Goal: Task Accomplishment & Management: Complete application form

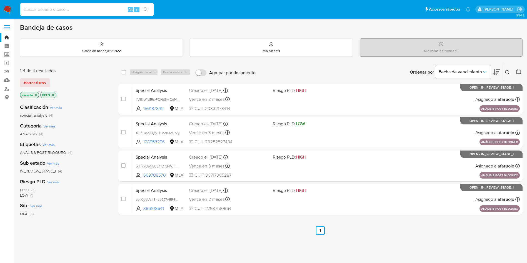
click at [111, 7] on input at bounding box center [86, 9] width 133 height 7
type input "21968657"
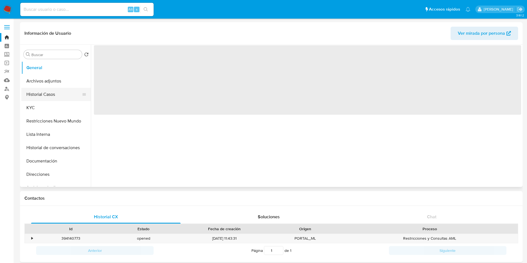
select select "10"
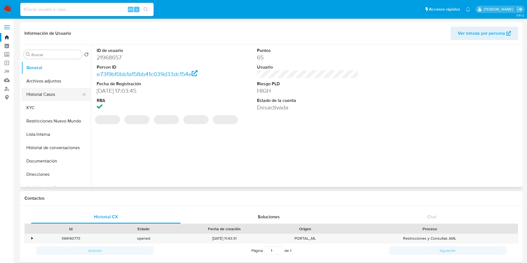
click at [43, 97] on button "Historial Casos" at bounding box center [53, 94] width 65 height 13
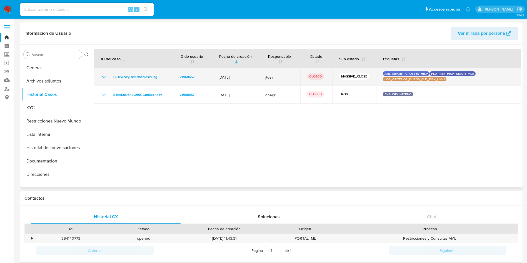
click at [105, 76] on icon "Mostrar/Ocultar" at bounding box center [104, 77] width 4 height 2
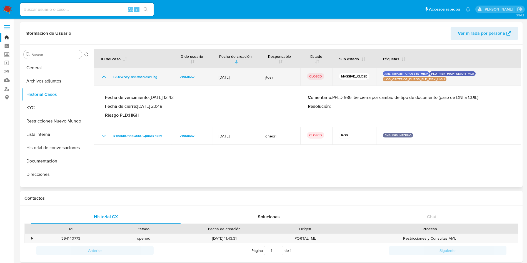
click at [105, 76] on icon "Mostrar/Ocultar" at bounding box center [104, 77] width 7 height 7
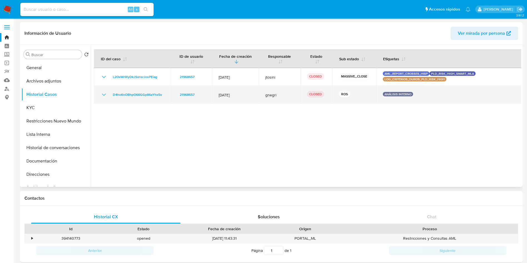
click at [101, 94] on icon "Mostrar/Ocultar" at bounding box center [104, 94] width 7 height 7
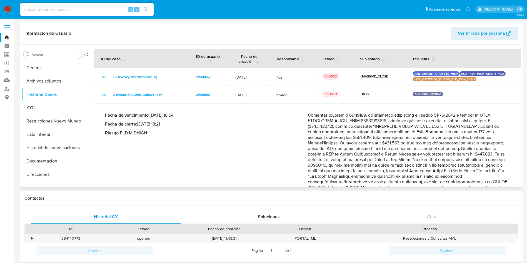
scroll to position [42, 0]
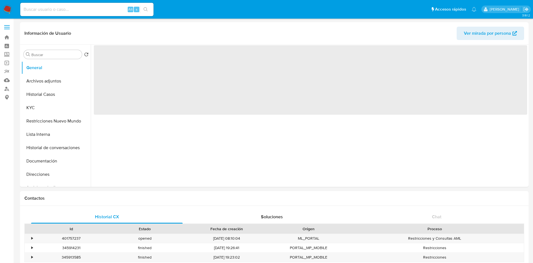
select select "10"
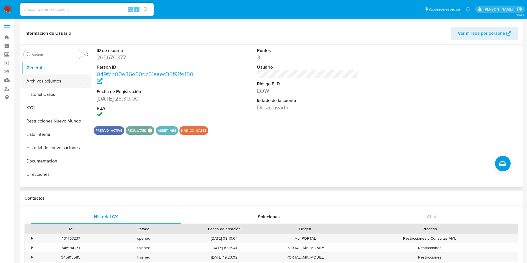
click at [56, 82] on button "Archivos adjuntos" at bounding box center [53, 80] width 65 height 13
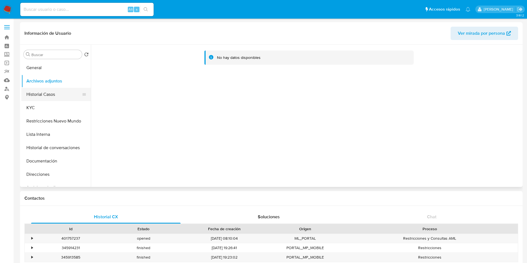
click at [65, 89] on button "Historial Casos" at bounding box center [53, 94] width 65 height 13
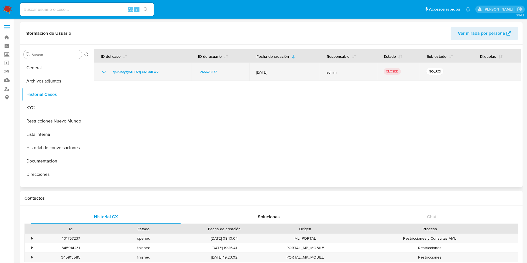
click at [104, 71] on icon "Mostrar/Ocultar" at bounding box center [104, 72] width 7 height 7
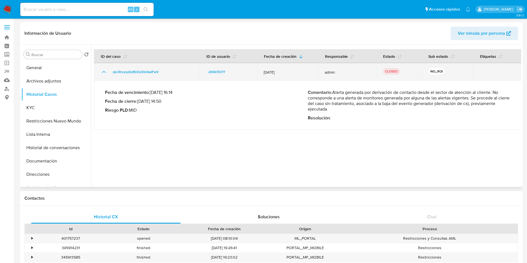
click at [104, 71] on icon "Mostrar/Ocultar" at bounding box center [104, 72] width 4 height 2
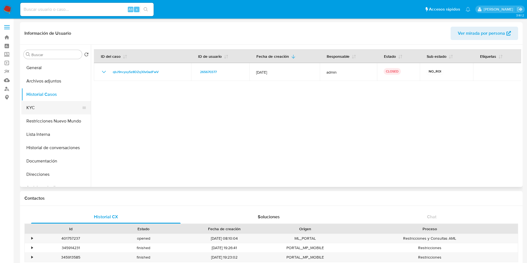
click at [51, 107] on button "KYC" at bounding box center [53, 107] width 65 height 13
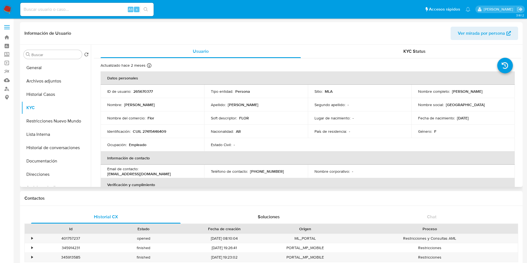
click at [163, 133] on p "CUIL 27415446409" at bounding box center [149, 131] width 33 height 5
copy p "27415446409"
click at [63, 63] on button "General" at bounding box center [53, 67] width 65 height 13
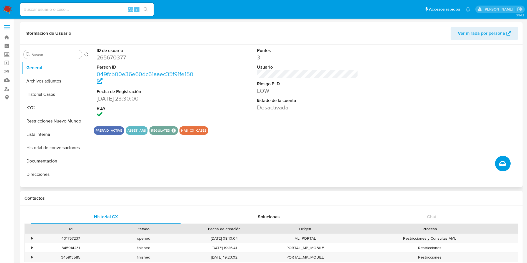
click at [502, 161] on icon "Crear caso manual" at bounding box center [502, 163] width 7 height 7
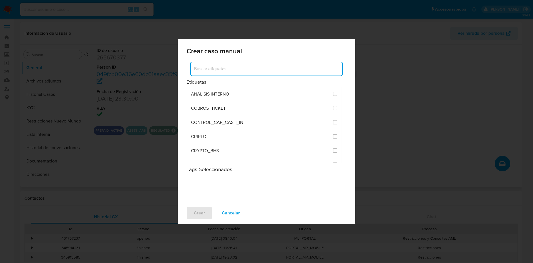
click at [276, 66] on input at bounding box center [267, 68] width 152 height 7
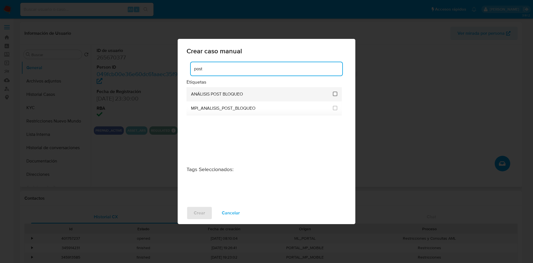
type input "post"
click at [336, 95] on input "3249" at bounding box center [335, 94] width 4 height 4
checkbox input "true"
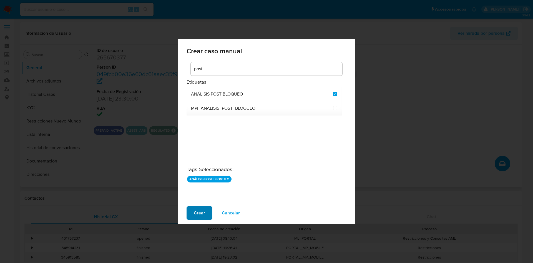
click at [188, 218] on button "Crear" at bounding box center [200, 212] width 26 height 13
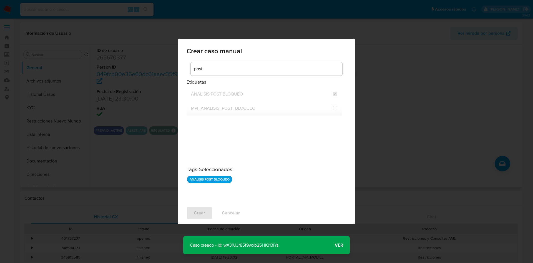
click at [336, 245] on span "Ver" at bounding box center [339, 245] width 8 height 0
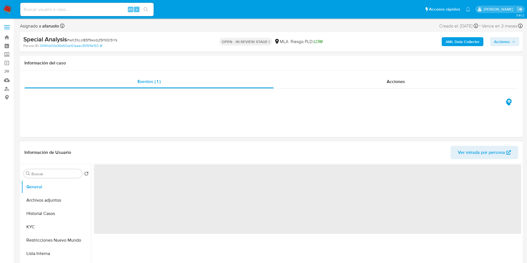
select select "10"
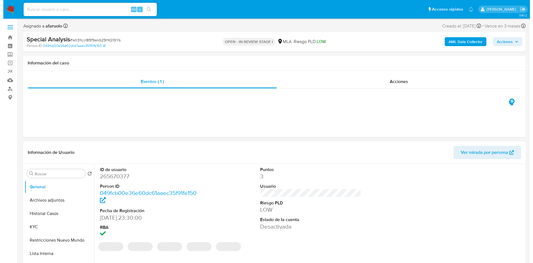
scroll to position [83, 0]
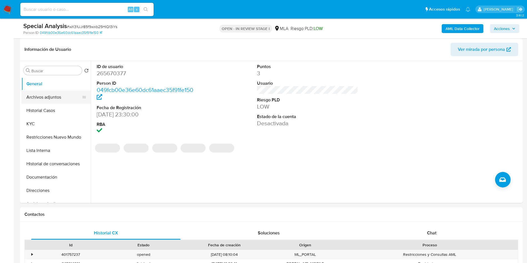
click at [57, 102] on button "Archivos adjuntos" at bounding box center [53, 97] width 65 height 13
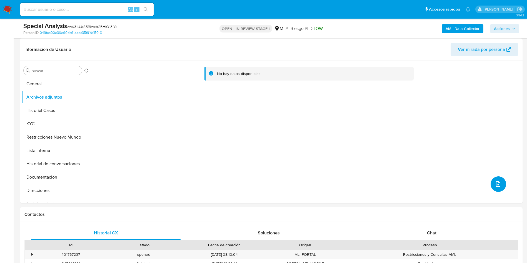
click at [495, 187] on icon "upload-file" at bounding box center [498, 184] width 7 height 7
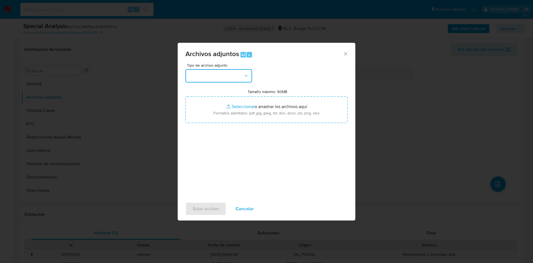
click at [228, 72] on button "button" at bounding box center [219, 75] width 67 height 13
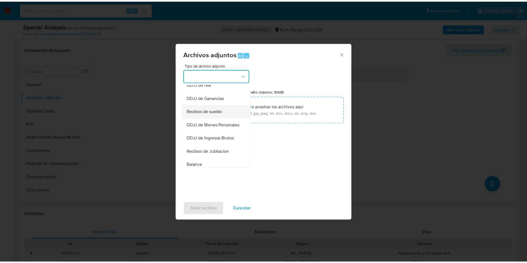
scroll to position [43, 0]
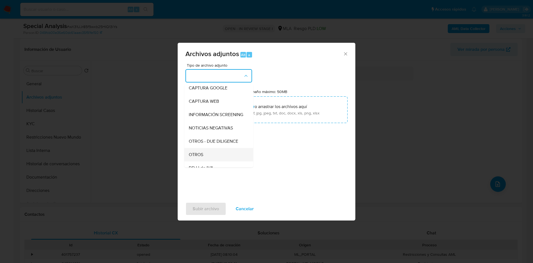
click at [207, 157] on div "OTROS" at bounding box center [217, 154] width 57 height 13
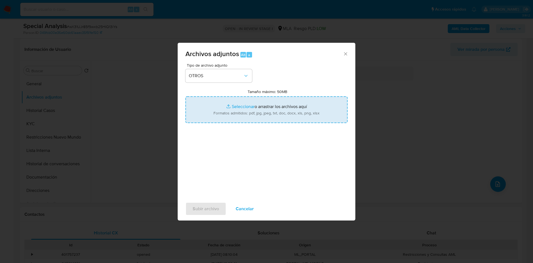
click at [235, 116] on input "Tamaño máximo: 50MB Seleccionar archivos" at bounding box center [267, 109] width 162 height 27
type input "C:\fakepath\Captura de pantalla 2025-10-01 103000.png"
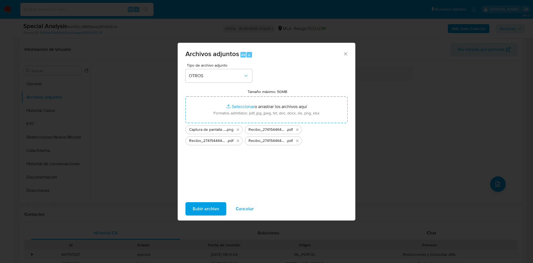
click at [206, 208] on span "Subir archivo" at bounding box center [206, 209] width 26 height 12
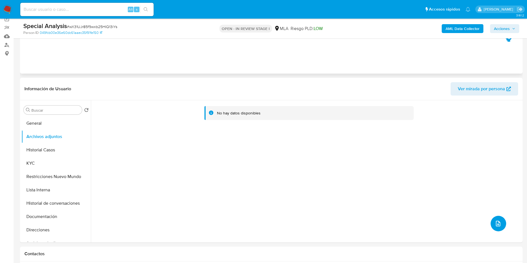
scroll to position [0, 0]
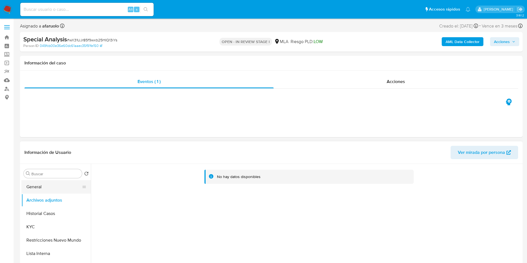
click at [56, 185] on button "General" at bounding box center [53, 186] width 65 height 13
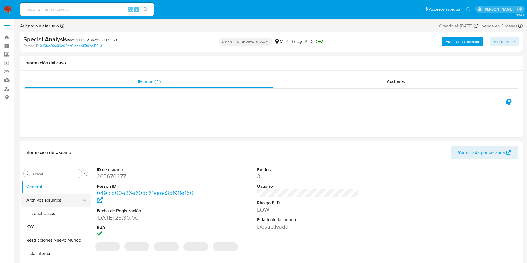
click at [59, 202] on button "Archivos adjuntos" at bounding box center [53, 200] width 65 height 13
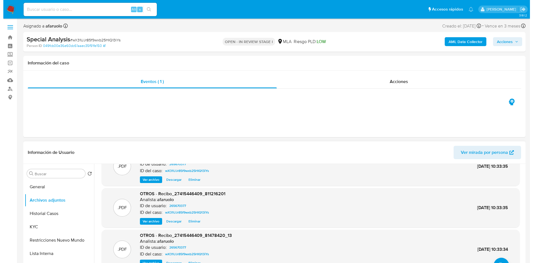
scroll to position [31, 0]
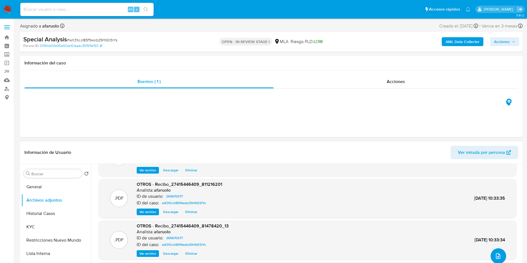
click at [496, 257] on icon "upload-file" at bounding box center [498, 256] width 7 height 7
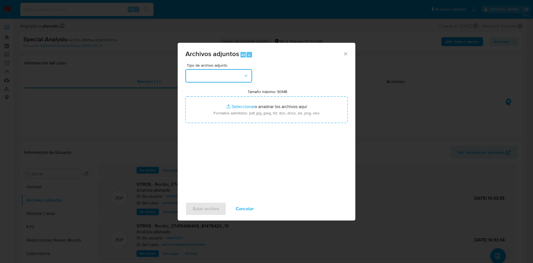
click at [229, 72] on button "button" at bounding box center [219, 75] width 67 height 13
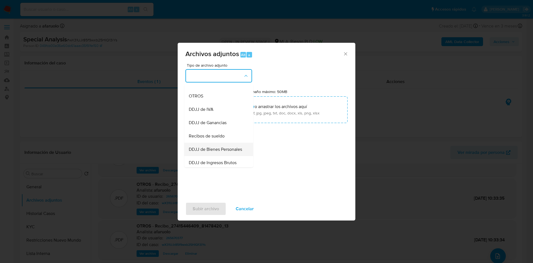
scroll to position [83, 0]
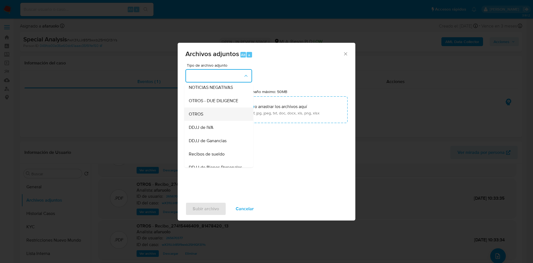
click at [215, 121] on div "OTROS" at bounding box center [217, 113] width 57 height 13
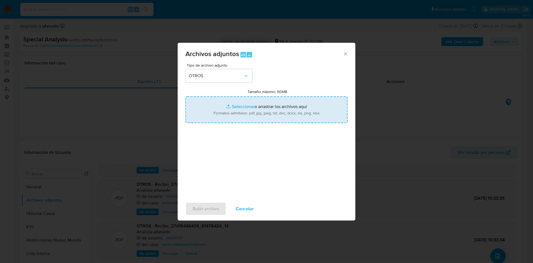
click at [259, 108] on input "Tamaño máximo: 50MB Seleccionar archivos" at bounding box center [267, 109] width 162 height 27
type input "C:\fakepath\NOSIS_Manager_InformeIndividual_27415446409_620658_20251001103407.p…"
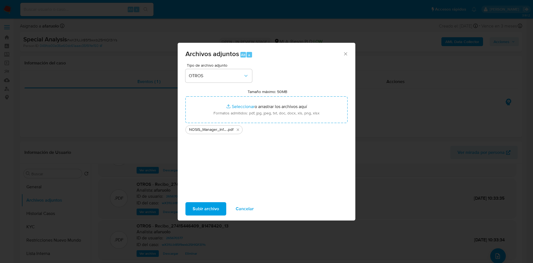
click at [203, 206] on span "Subir archivo" at bounding box center [206, 209] width 26 height 12
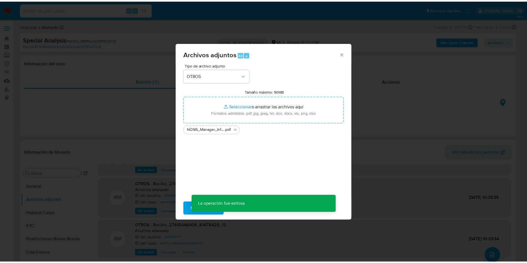
scroll to position [24, 0]
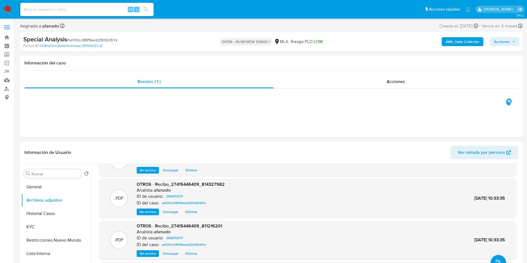
click at [501, 44] on span "Acciones" at bounding box center [502, 41] width 16 height 9
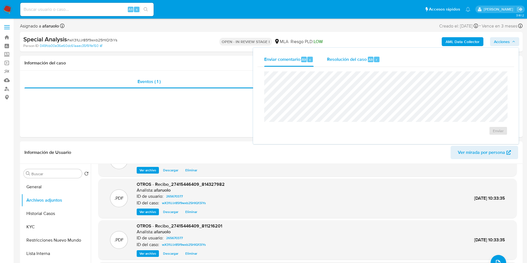
click at [335, 65] on div "Resolución del caso Alt r" at bounding box center [353, 59] width 53 height 14
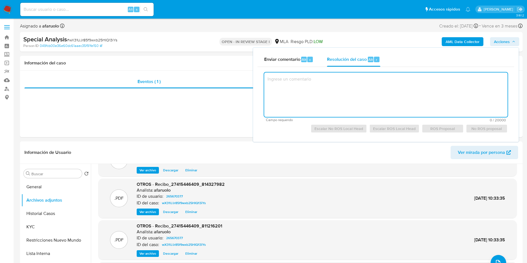
click at [319, 79] on textarea at bounding box center [385, 94] width 243 height 44
type textarea "Caso"
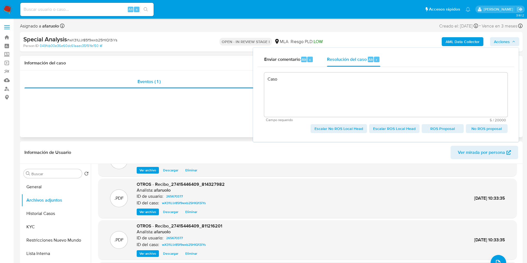
click at [159, 129] on div "Eventos ( 1 ) Acciones" at bounding box center [271, 104] width 502 height 67
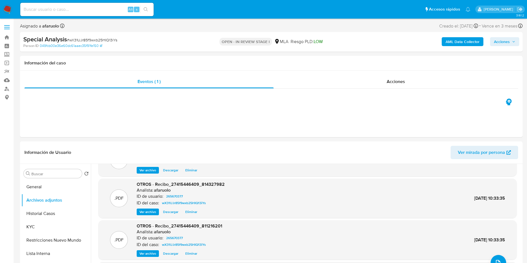
click at [508, 39] on span "Acciones" at bounding box center [502, 41] width 16 height 9
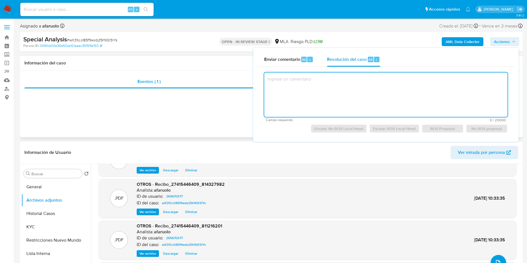
click at [205, 113] on div "Eventos ( 1 ) Acciones" at bounding box center [271, 104] width 502 height 67
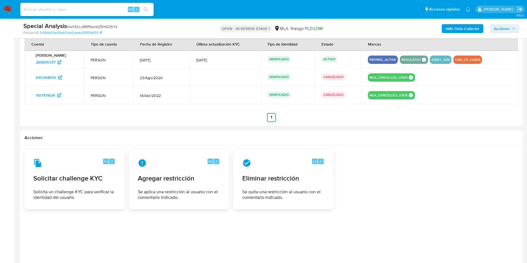
scroll to position [679, 0]
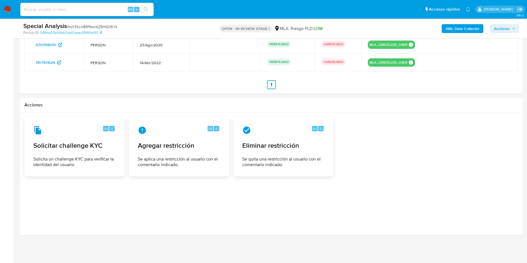
drag, startPoint x: 12, startPoint y: 77, endPoint x: 30, endPoint y: 59, distance: 25.3
click at [271, 144] on span "Eliminar restricción" at bounding box center [283, 146] width 82 height 8
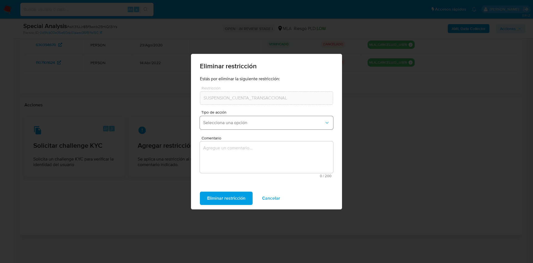
click at [279, 124] on span "Selecciona una opción" at bounding box center [263, 123] width 121 height 6
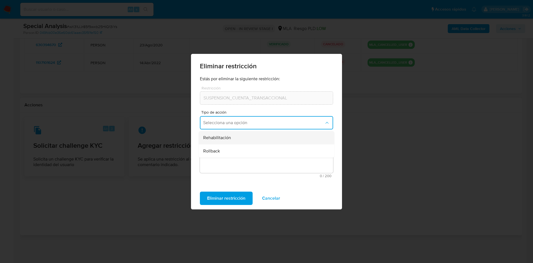
click at [260, 140] on div "Rehabilitación" at bounding box center [264, 137] width 123 height 13
click at [263, 157] on textarea "Comentario" at bounding box center [266, 157] width 133 height 32
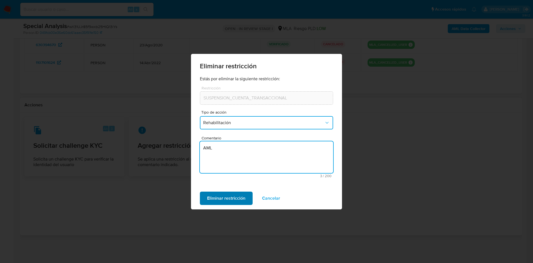
type textarea "AML"
click at [206, 197] on button "Eliminar restricción" at bounding box center [226, 198] width 53 height 13
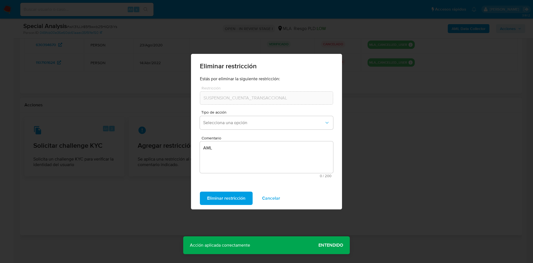
click at [327, 245] on span "Entendido" at bounding box center [331, 245] width 25 height 0
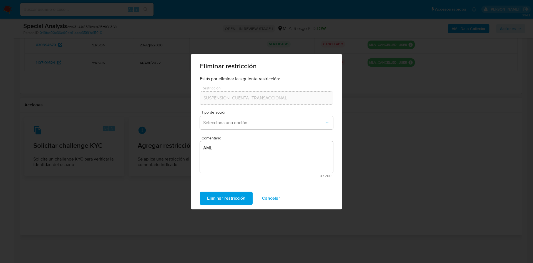
click at [269, 203] on span "Cancelar" at bounding box center [271, 198] width 18 height 12
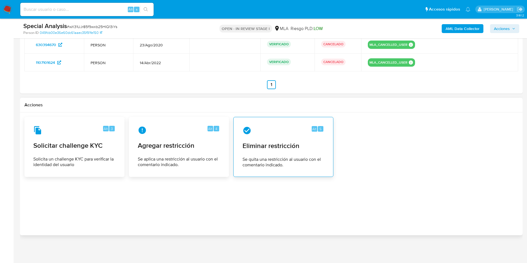
click at [304, 157] on span "Se quita una restricción al usuario con el comentario indicado." at bounding box center [283, 162] width 82 height 11
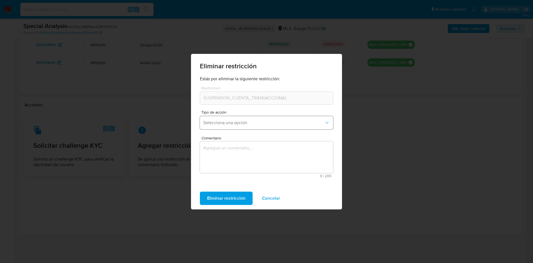
click at [247, 122] on span "Selecciona una opción" at bounding box center [263, 123] width 121 height 6
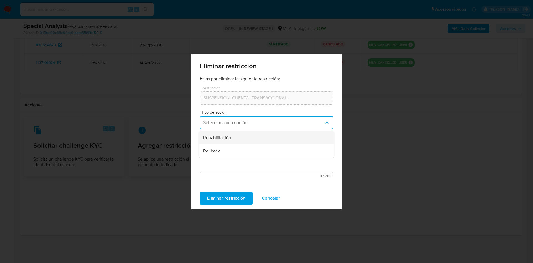
click at [245, 140] on div "Rehabilitación" at bounding box center [264, 137] width 123 height 13
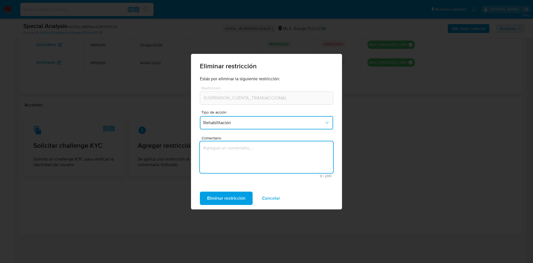
click at [251, 153] on textarea "Comentario" at bounding box center [266, 157] width 133 height 32
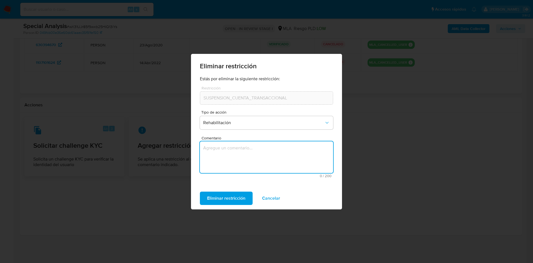
click at [376, 204] on div "Eliminar restricción Estás por eliminar la siguiente restricción: Restricción S…" at bounding box center [266, 131] width 533 height 263
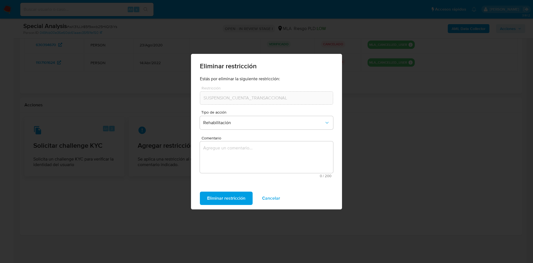
click at [275, 200] on span "Cancelar" at bounding box center [271, 198] width 18 height 12
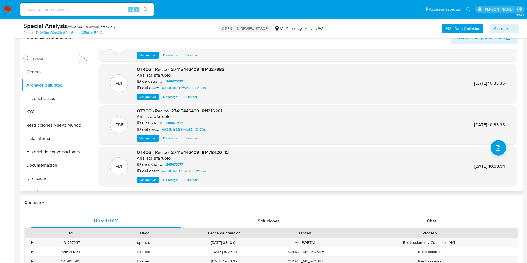
scroll to position [0, 0]
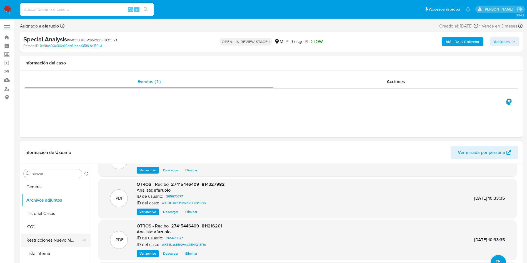
click at [64, 241] on button "Restricciones Nuevo Mundo" at bounding box center [53, 240] width 65 height 13
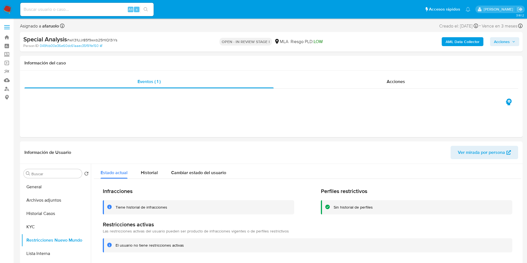
click at [498, 41] on span "Acciones" at bounding box center [502, 41] width 16 height 9
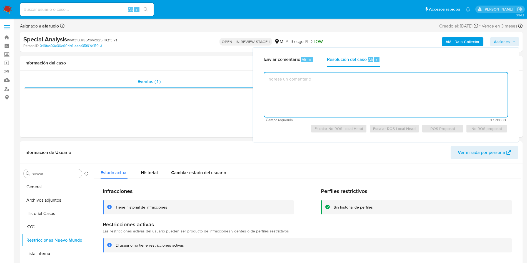
click at [347, 80] on textarea at bounding box center [385, 94] width 243 height 44
click at [329, 130] on span "Escalar No ROS Local Head" at bounding box center [338, 129] width 49 height 8
type textarea "Caso creado a fines de adjuntar documentación y quitar restricción."
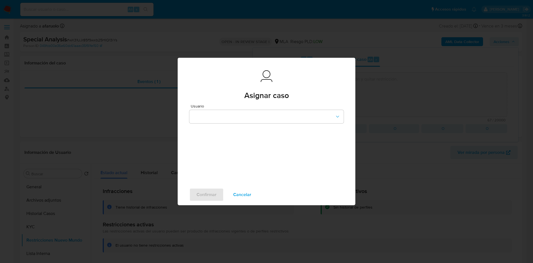
click at [262, 109] on div "Usuario" at bounding box center [266, 113] width 154 height 19
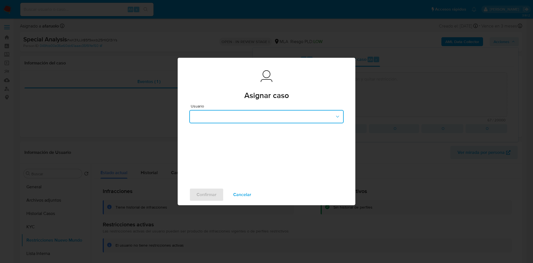
click at [263, 113] on button "button" at bounding box center [266, 116] width 154 height 13
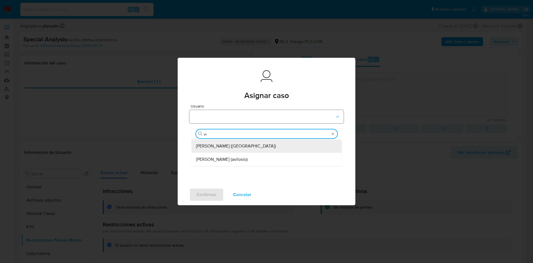
type input "vit"
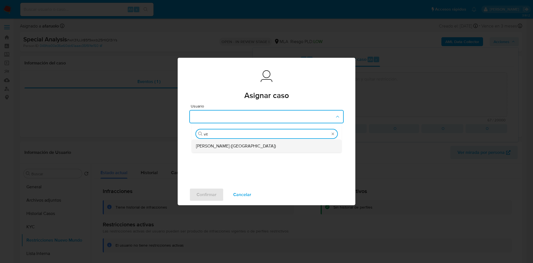
click at [256, 142] on div "Emmanuel Hernan Vitiello (evitiello)" at bounding box center [265, 145] width 138 height 13
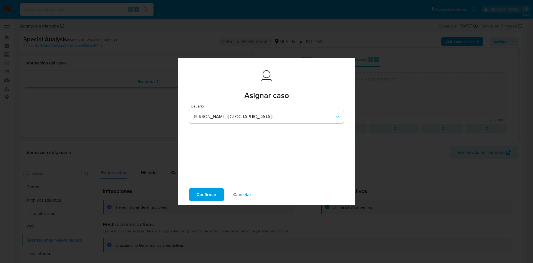
click at [210, 194] on span "Confirmar" at bounding box center [207, 195] width 20 height 12
type textarea "Caso creado a fines de adjuntar documentación y quitar restricción."
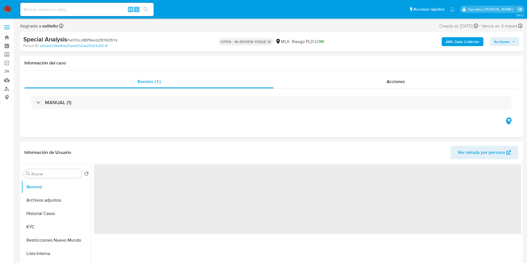
select select "10"
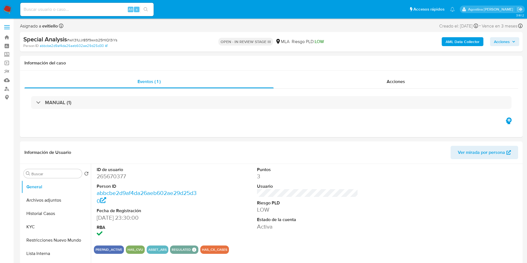
click at [97, 11] on input at bounding box center [86, 9] width 133 height 7
paste input "17055959"
type input "17055959"
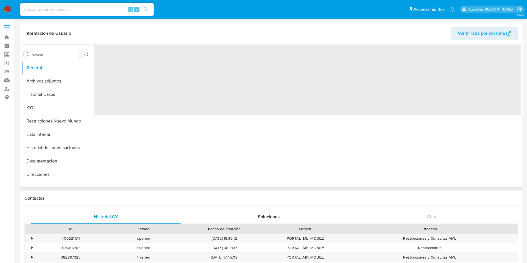
select select "10"
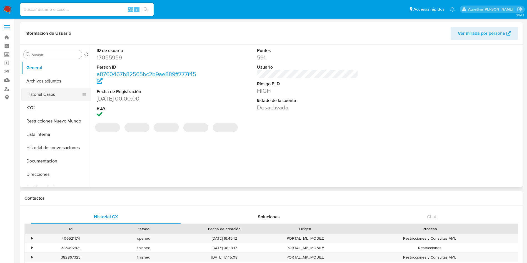
click at [61, 88] on button "Historial Casos" at bounding box center [53, 94] width 65 height 13
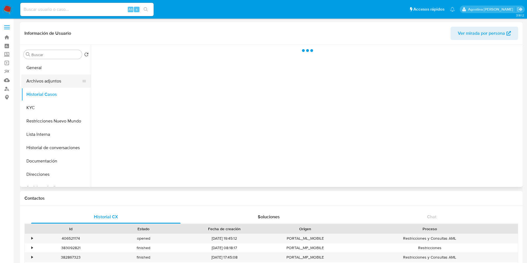
click at [56, 82] on button "Archivos adjuntos" at bounding box center [53, 80] width 65 height 13
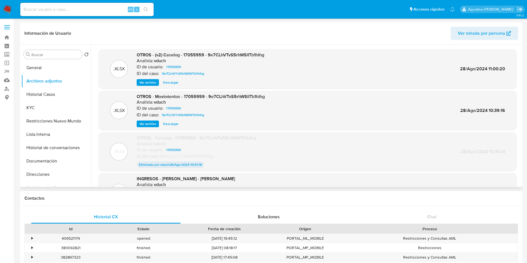
click at [148, 80] on span "Ver archivo" at bounding box center [147, 83] width 17 height 6
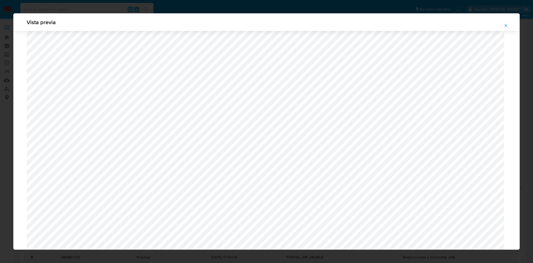
scroll to position [322, 0]
click at [503, 27] on button "Attachment preview" at bounding box center [506, 25] width 12 height 9
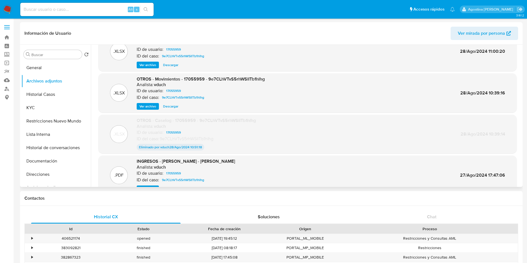
scroll to position [0, 0]
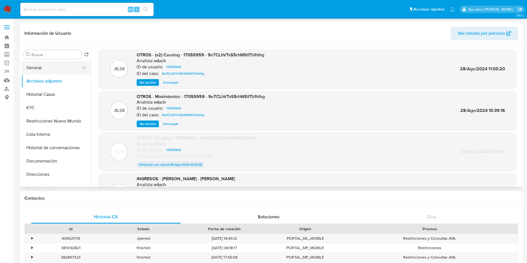
click at [50, 69] on button "General" at bounding box center [53, 67] width 65 height 13
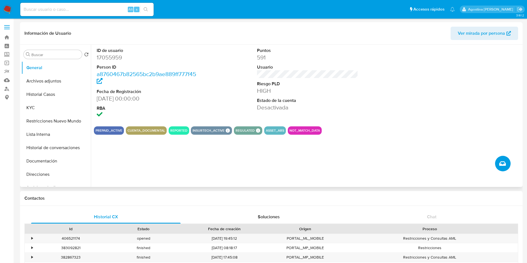
click at [505, 167] on span "Crear caso manual" at bounding box center [502, 163] width 7 height 7
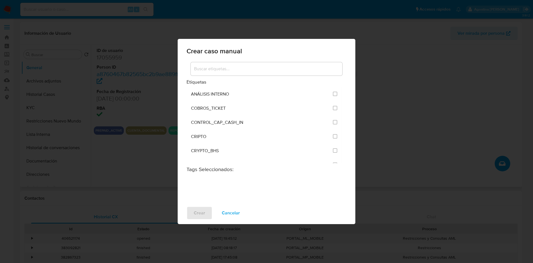
click at [282, 67] on input at bounding box center [267, 68] width 152 height 7
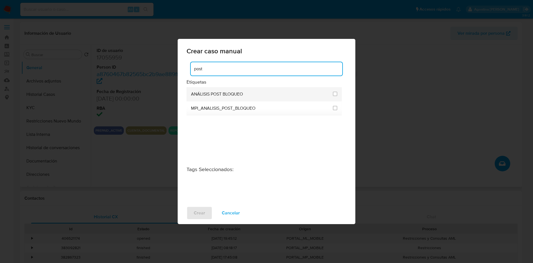
type input "post"
click at [338, 94] on li "ANÁLISIS POST BLOQUEO" at bounding box center [264, 94] width 155 height 14
click at [336, 94] on input "3249" at bounding box center [335, 94] width 4 height 4
checkbox input "true"
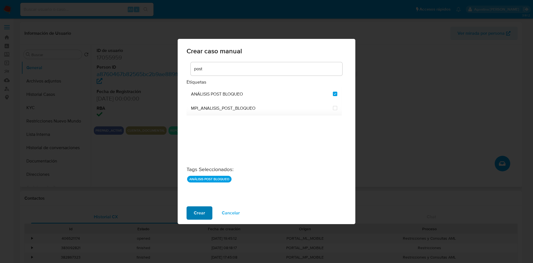
click at [204, 212] on span "Crear" at bounding box center [199, 213] width 11 height 12
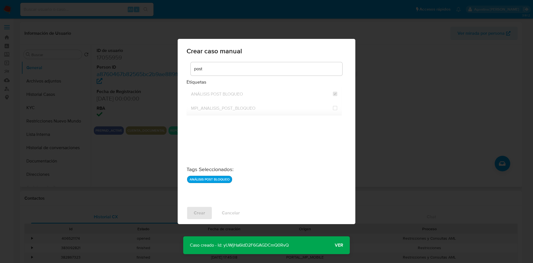
click at [261, 245] on p "Caso creado - Id: yUWjHa6IdD2F6GAGDCmQ0RvQ" at bounding box center [239, 245] width 112 height 18
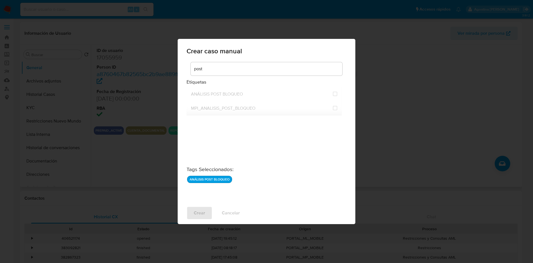
checkbox input "false"
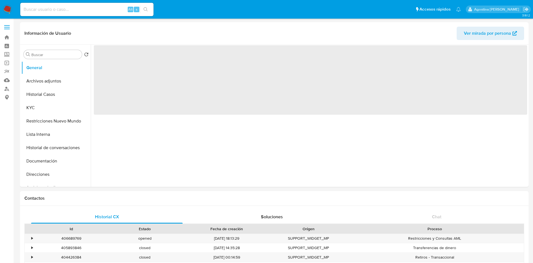
select select "10"
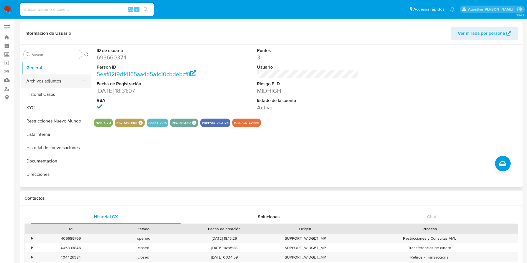
click at [61, 82] on button "Archivos adjuntos" at bounding box center [53, 80] width 65 height 13
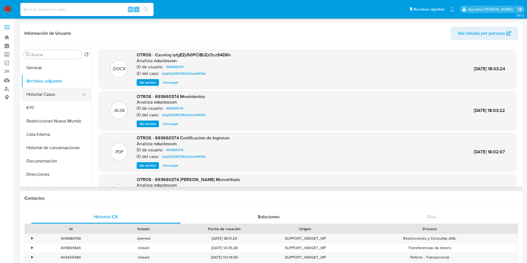
click at [53, 92] on button "Historial Casos" at bounding box center [53, 94] width 65 height 13
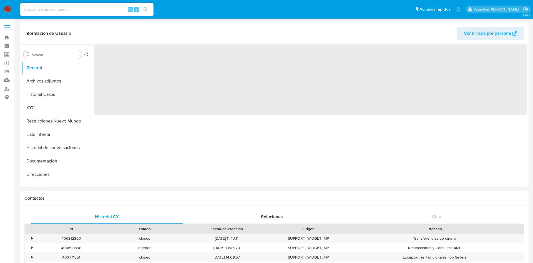
select select "10"
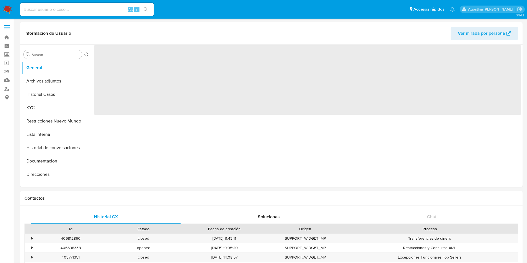
select select "10"
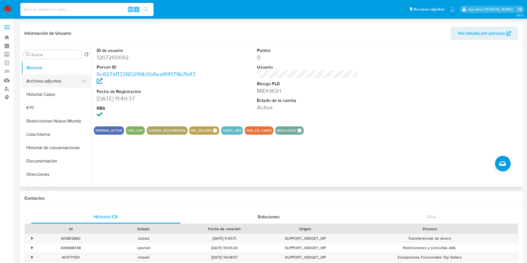
click at [38, 85] on button "Archivos adjuntos" at bounding box center [53, 80] width 65 height 13
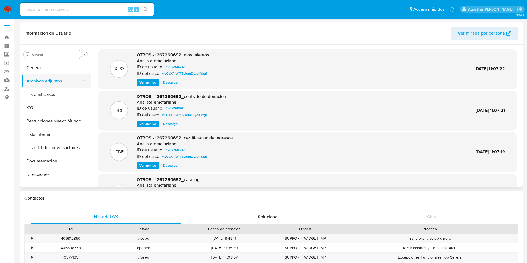
click at [42, 83] on button "Archivos adjuntos" at bounding box center [53, 80] width 65 height 13
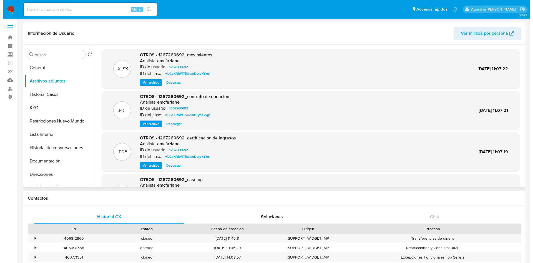
scroll to position [42, 0]
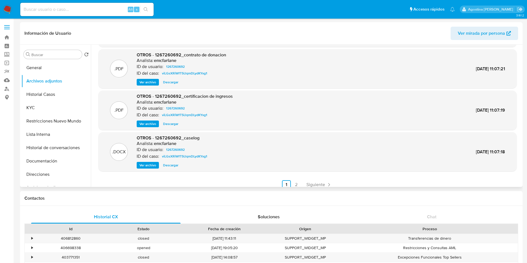
click at [148, 163] on span "Ver archivo" at bounding box center [147, 165] width 17 height 6
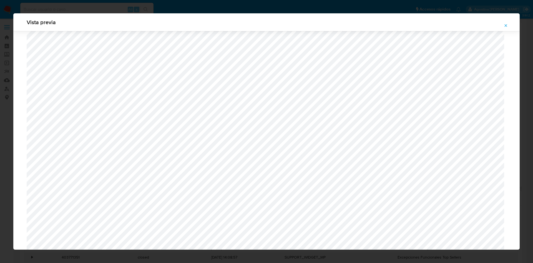
scroll to position [322, 0]
click at [507, 27] on icon "Attachment preview" at bounding box center [506, 25] width 4 height 4
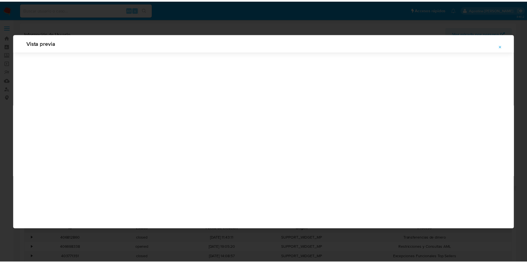
scroll to position [0, 0]
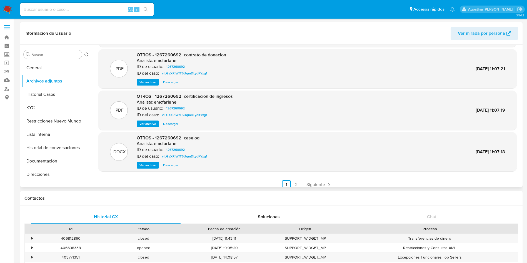
click at [154, 123] on span "Ver archivo" at bounding box center [147, 124] width 17 height 6
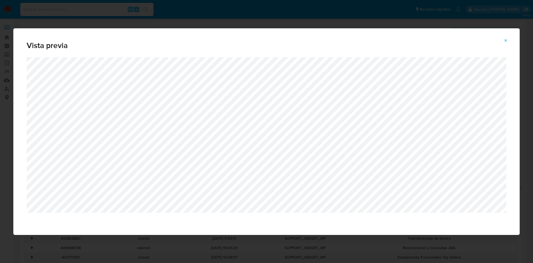
click at [502, 41] on button "Attachment preview" at bounding box center [506, 40] width 12 height 9
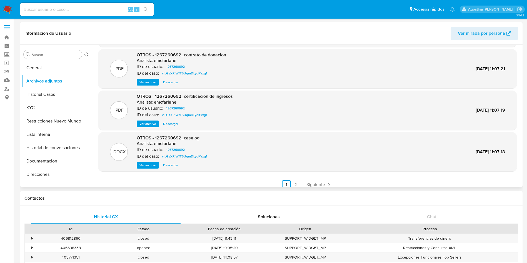
click at [154, 80] on span "Ver archivo" at bounding box center [147, 82] width 17 height 6
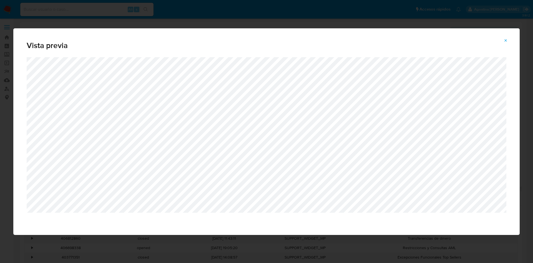
drag, startPoint x: 510, startPoint y: 41, endPoint x: 507, endPoint y: 41, distance: 3.1
click at [510, 41] on button "Attachment preview" at bounding box center [506, 40] width 12 height 9
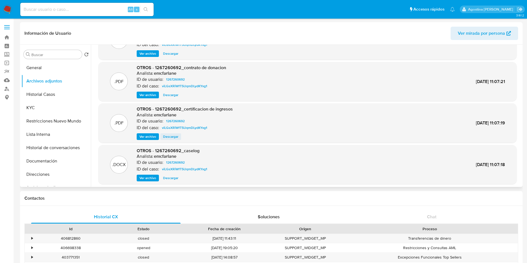
scroll to position [42, 0]
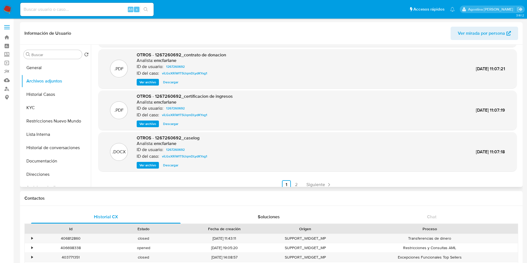
click at [145, 123] on span "Ver archivo" at bounding box center [147, 124] width 17 height 6
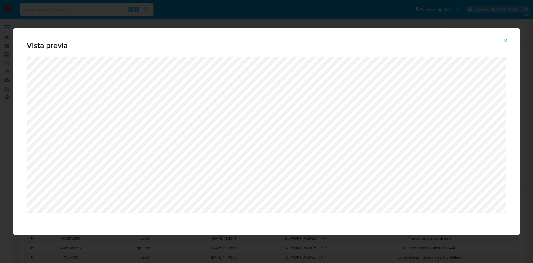
click at [508, 40] on icon "Attachment preview" at bounding box center [506, 40] width 4 height 4
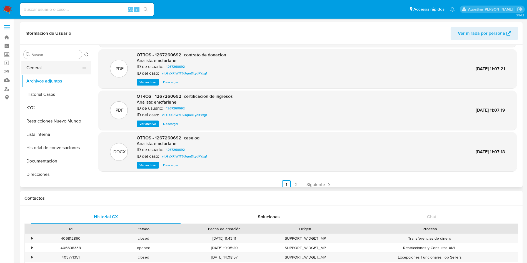
click at [55, 66] on button "General" at bounding box center [53, 67] width 65 height 13
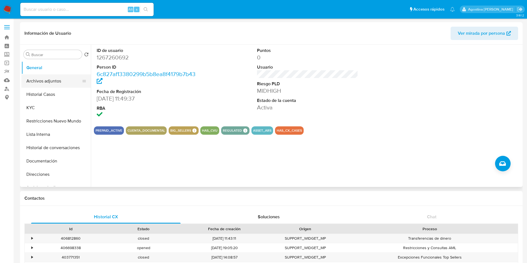
click at [58, 84] on button "Archivos adjuntos" at bounding box center [53, 80] width 65 height 13
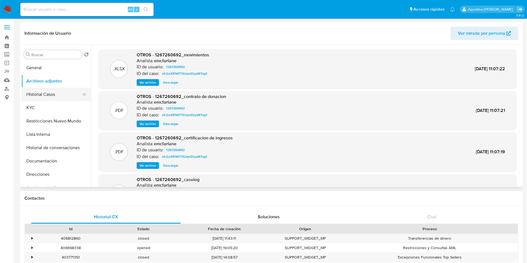
click at [57, 97] on button "Historial Casos" at bounding box center [53, 94] width 65 height 13
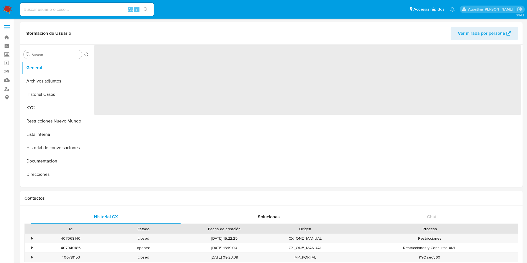
select select "10"
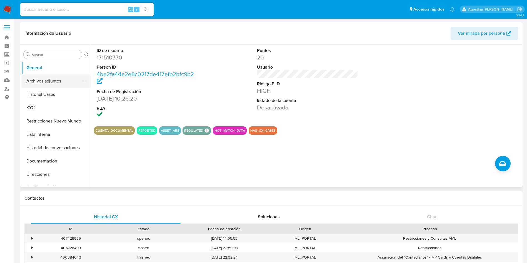
click at [56, 76] on button "Archivos adjuntos" at bounding box center [53, 80] width 65 height 13
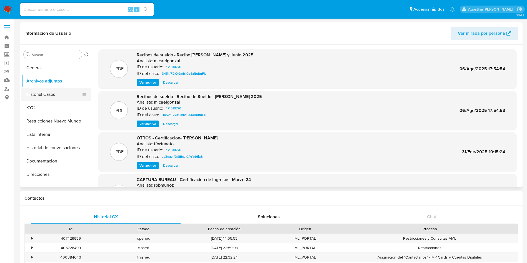
click at [38, 93] on button "Historial Casos" at bounding box center [53, 94] width 65 height 13
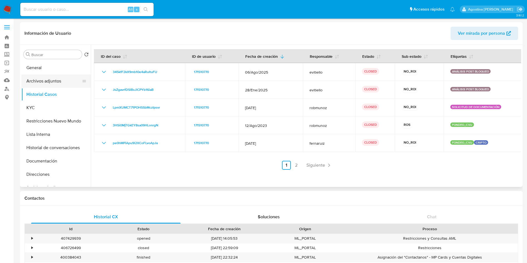
click at [39, 83] on button "Archivos adjuntos" at bounding box center [53, 80] width 65 height 13
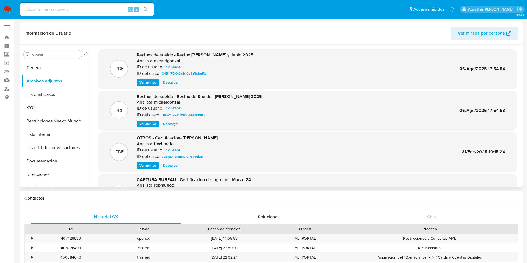
click at [148, 166] on span "Ver archivo" at bounding box center [147, 166] width 17 height 6
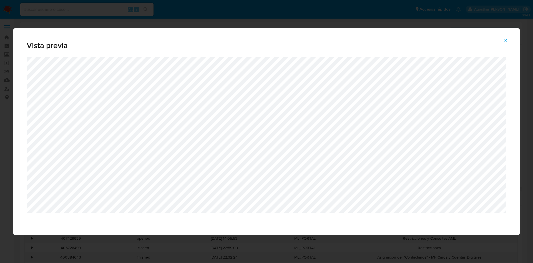
click at [507, 44] on span "Attachment preview" at bounding box center [506, 41] width 4 height 8
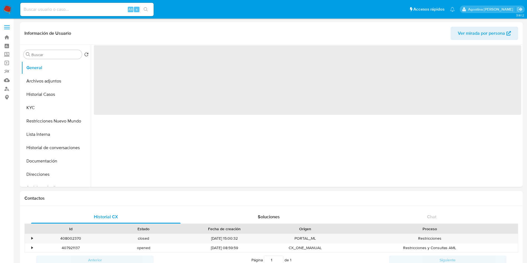
select select "10"
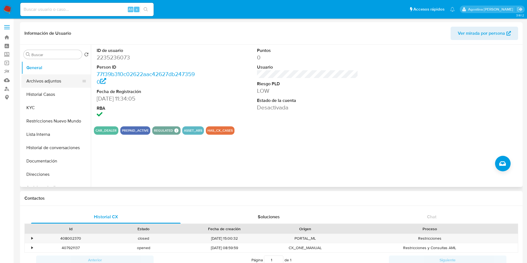
click at [53, 75] on button "Archivos adjuntos" at bounding box center [53, 80] width 65 height 13
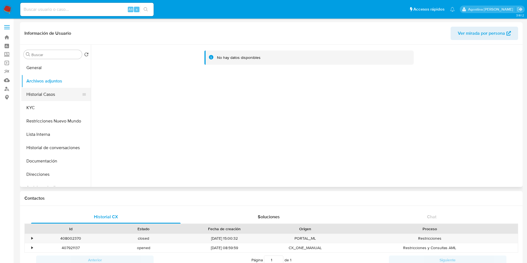
click at [45, 97] on button "Historial Casos" at bounding box center [53, 94] width 65 height 13
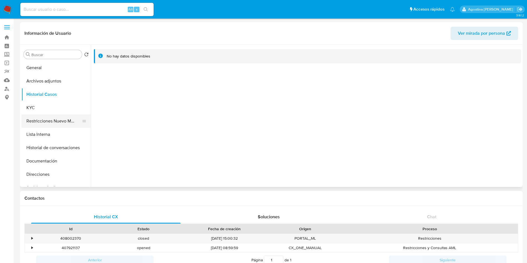
click at [66, 117] on button "Restricciones Nuevo Mundo" at bounding box center [53, 120] width 65 height 13
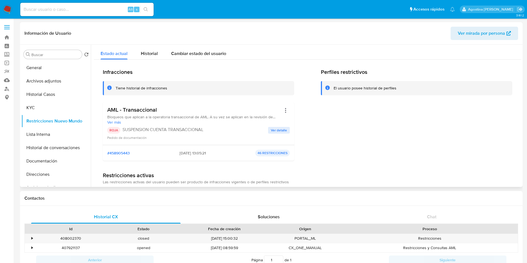
click at [275, 129] on span "Ver detalle" at bounding box center [279, 130] width 16 height 6
